Goal: Browse casually: Explore the website without a specific task or goal

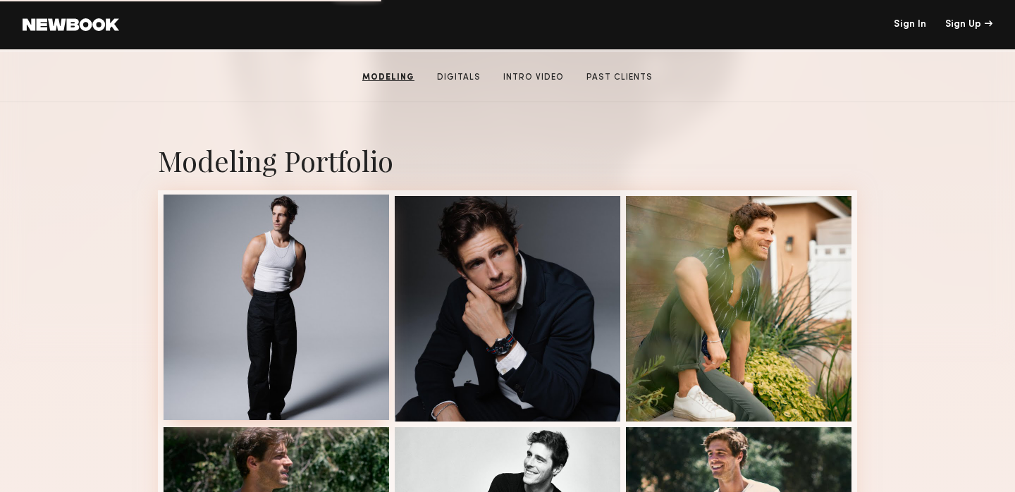
scroll to position [230, 0]
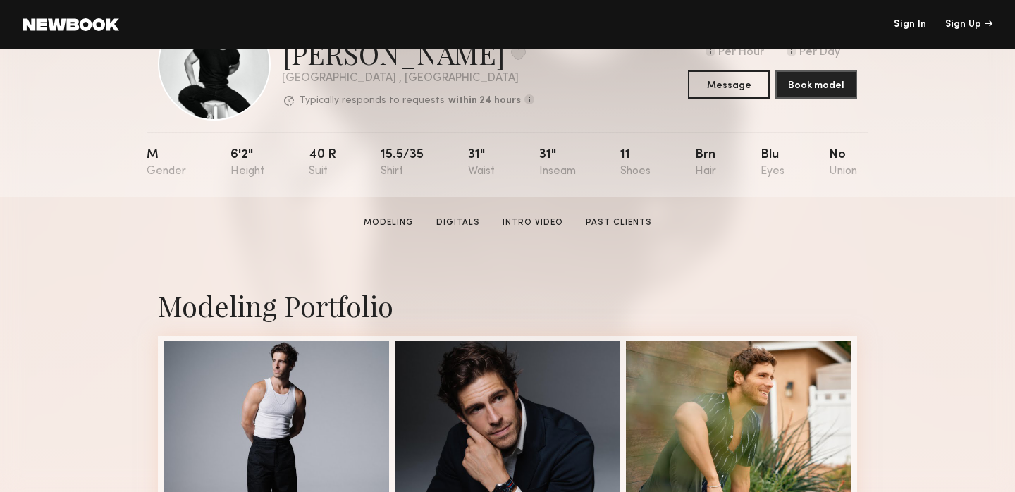
click at [457, 225] on link "Digitals" at bounding box center [458, 222] width 55 height 13
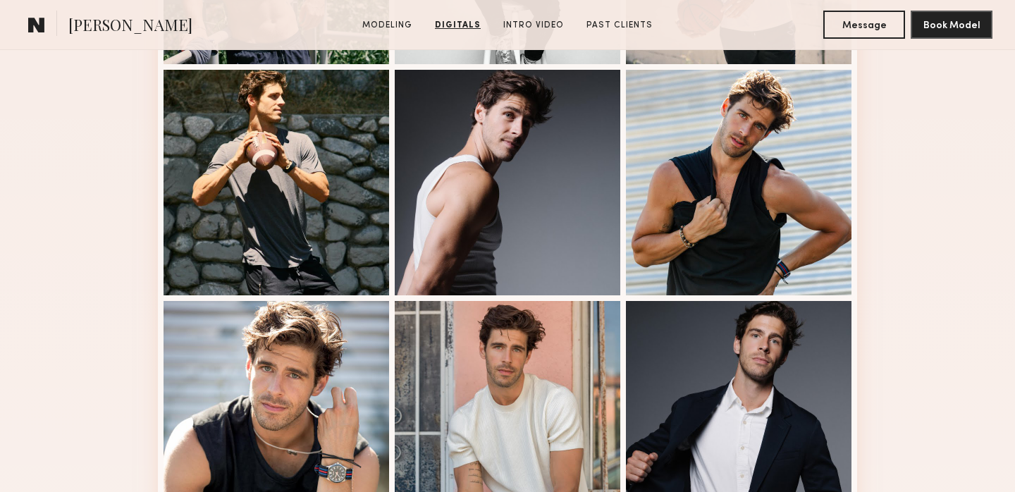
scroll to position [0, 0]
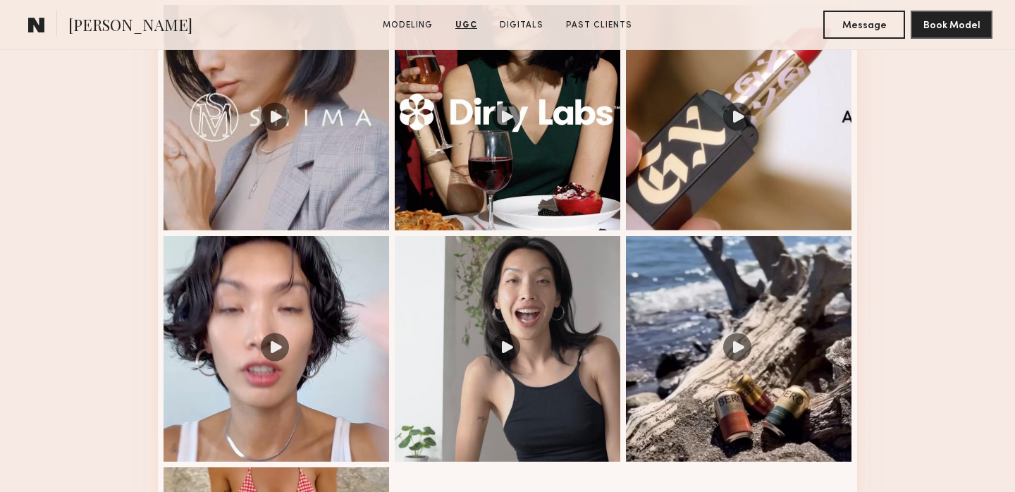
scroll to position [1612, 0]
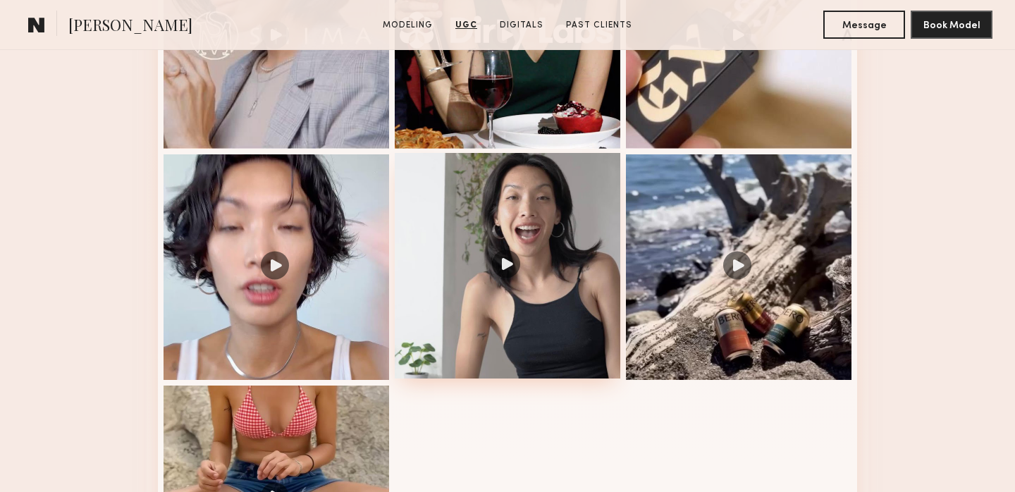
click at [516, 243] on div at bounding box center [507, 265] width 225 height 225
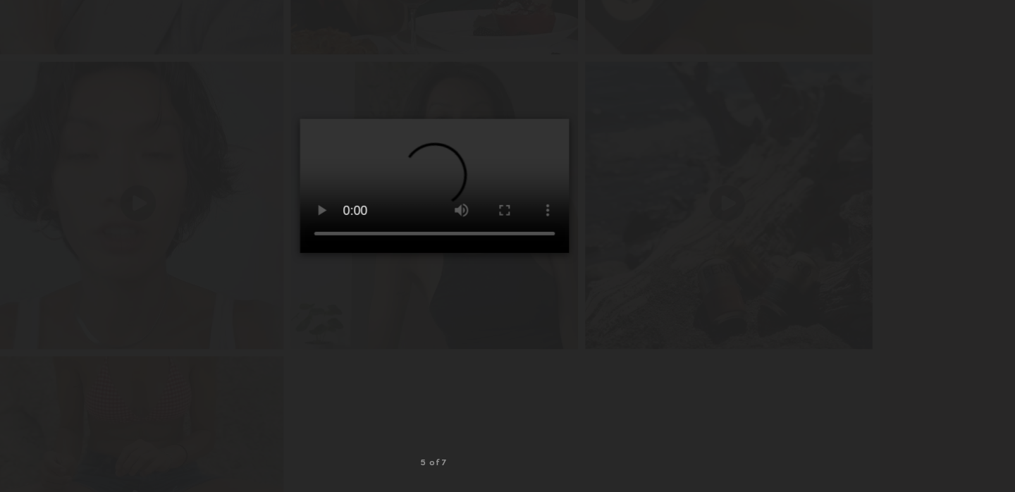
scroll to position [1611, 0]
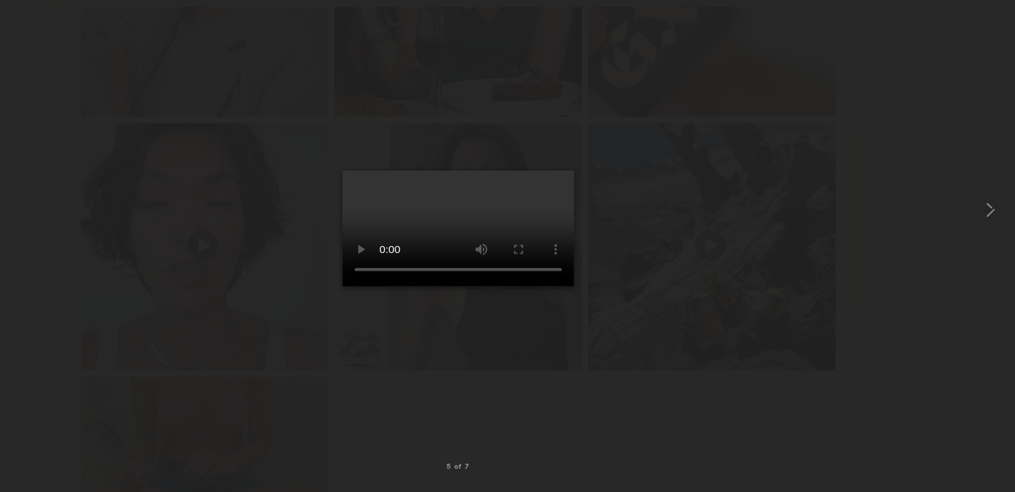
click at [917, 320] on div at bounding box center [507, 235] width 1015 height 424
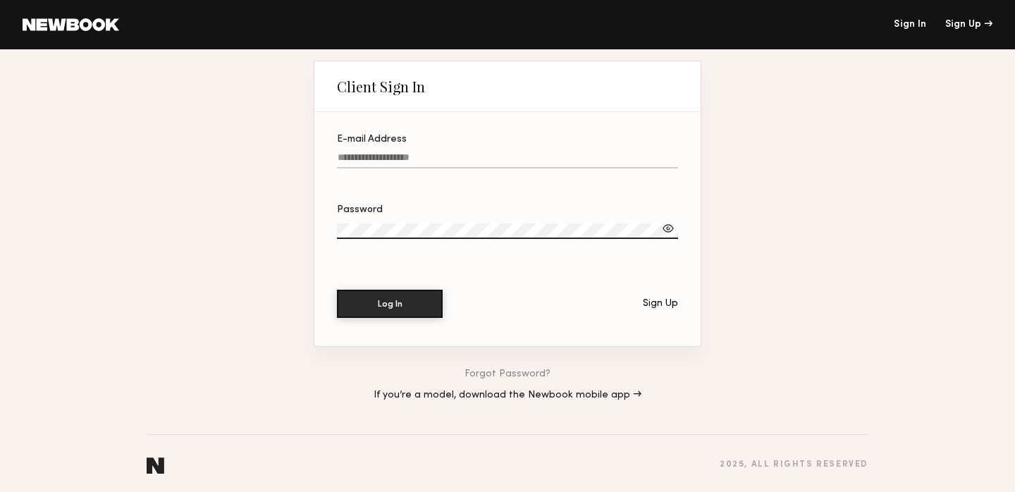
scroll to position [4, 0]
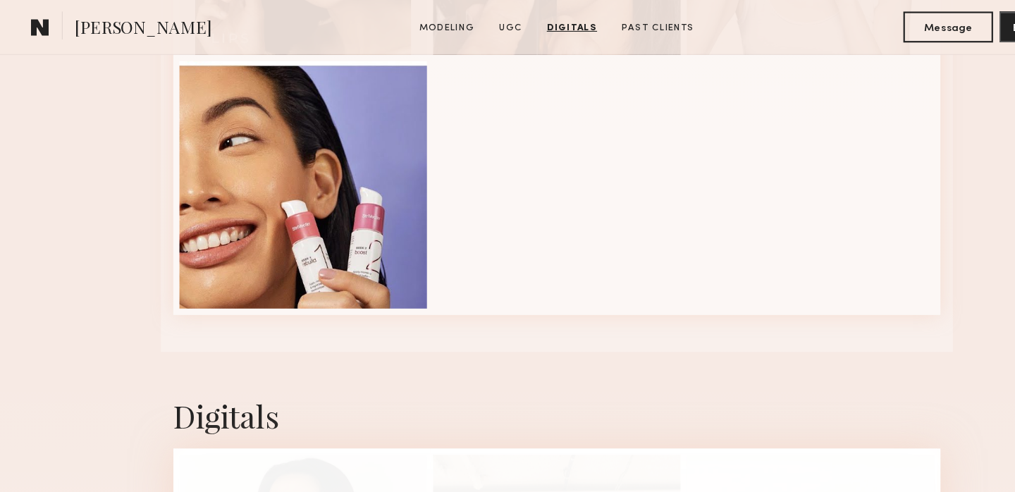
scroll to position [2411, 0]
